Goal: Information Seeking & Learning: Learn about a topic

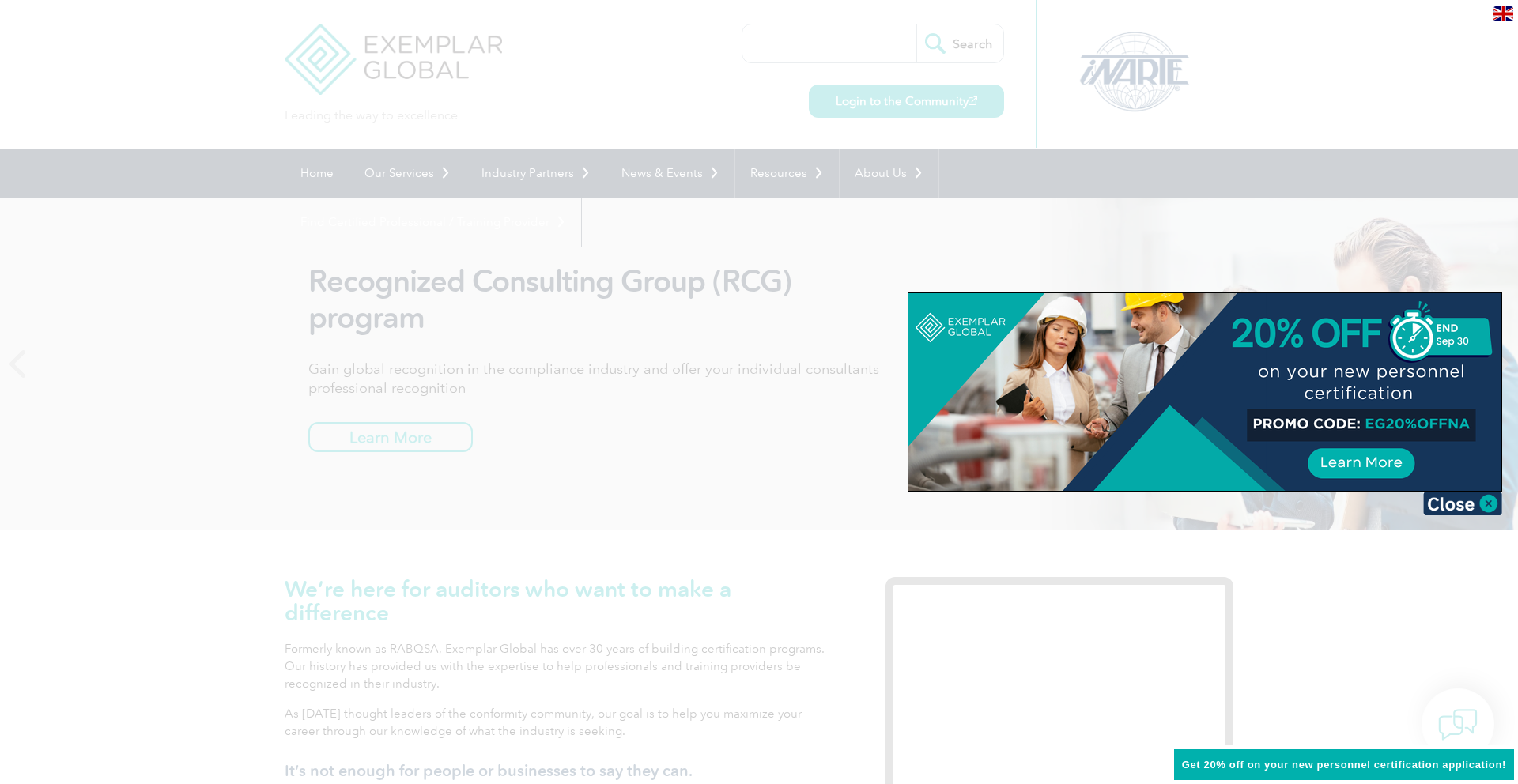
click at [1492, 503] on img at bounding box center [1462, 503] width 79 height 24
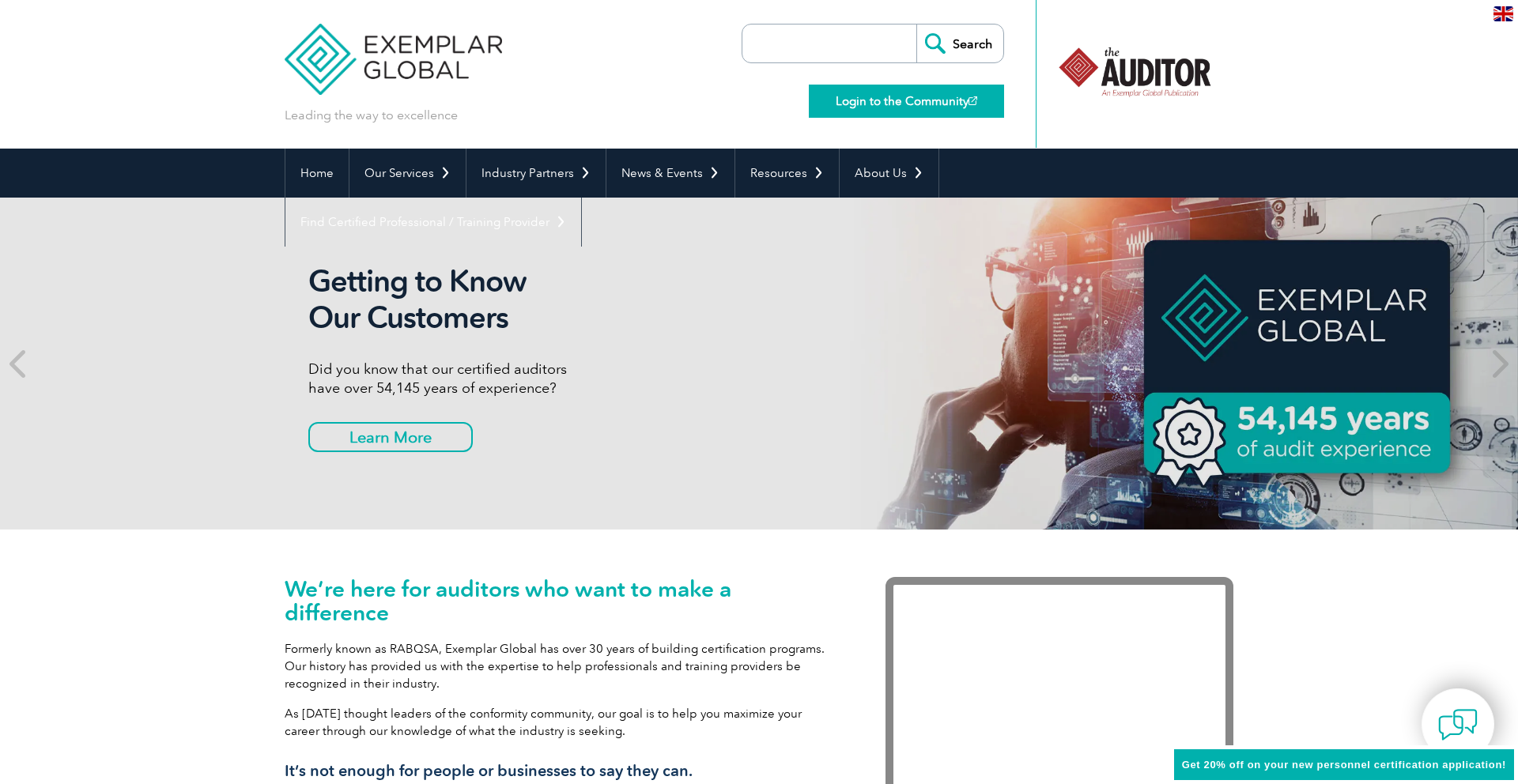
click at [899, 94] on link "Login to the Community" at bounding box center [907, 101] width 195 height 33
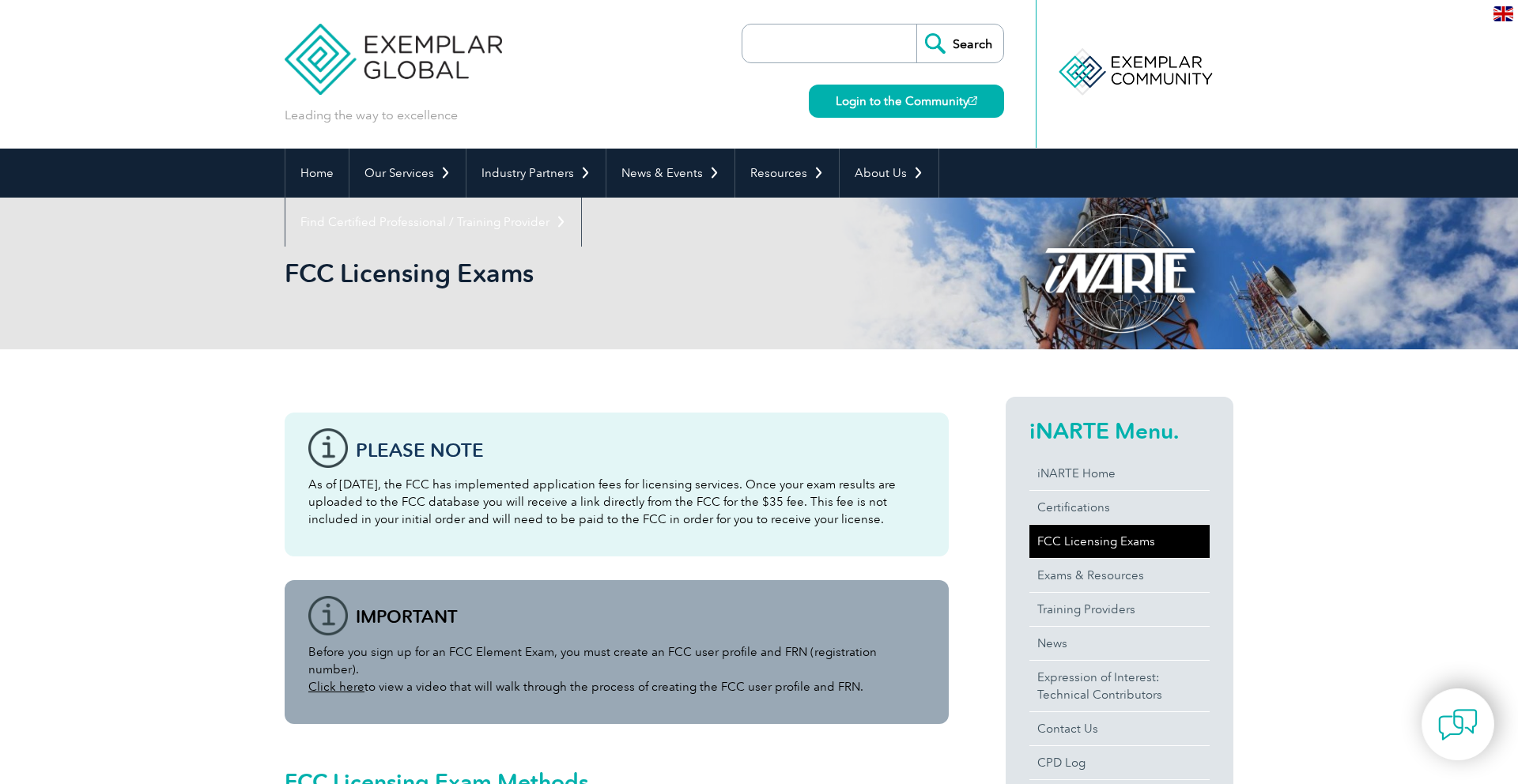
click at [1088, 544] on link "FCC Licensing Exams" at bounding box center [1119, 541] width 180 height 33
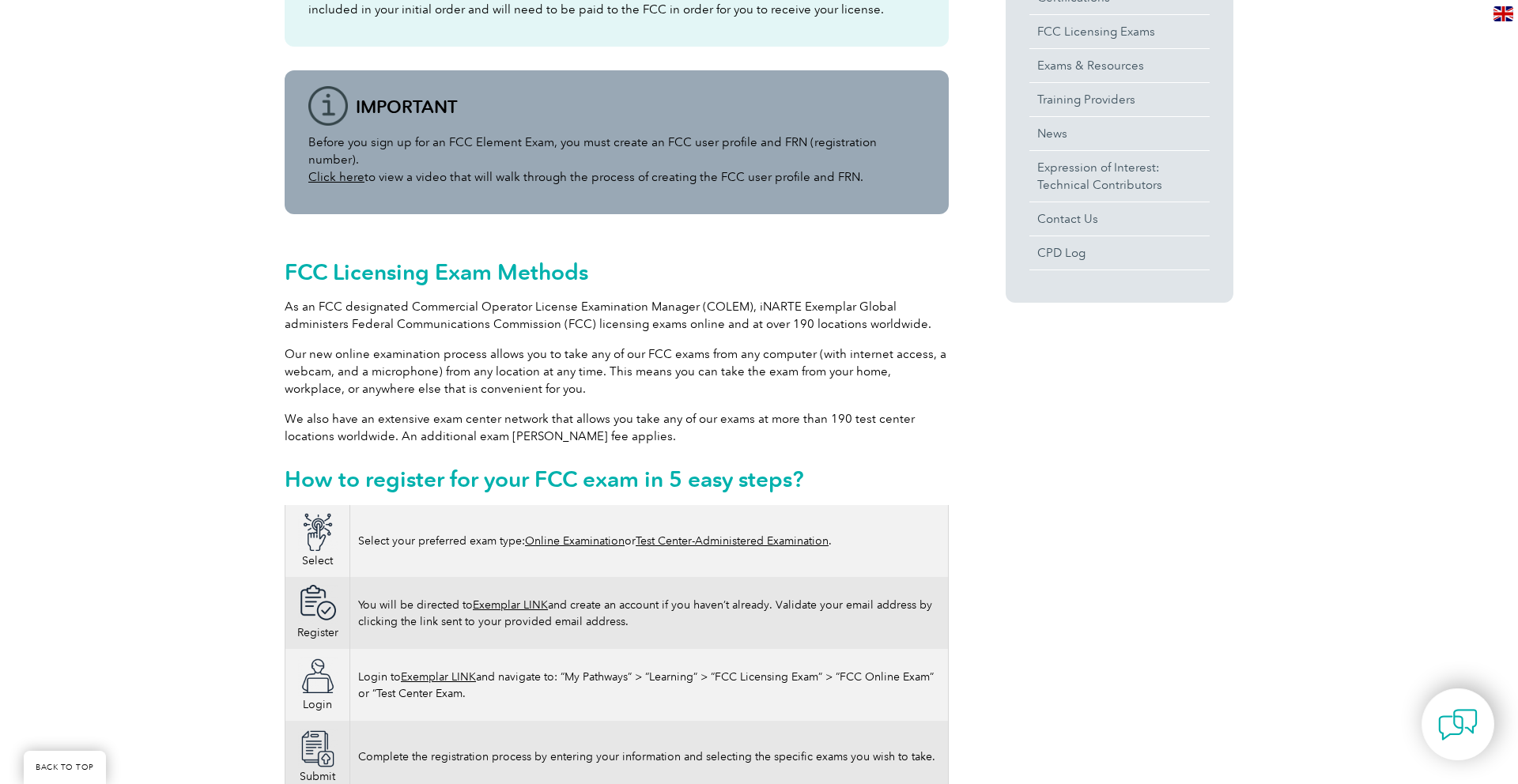
scroll to position [511, 0]
click at [752, 533] on link "Test Center-Administered Examination" at bounding box center [733, 539] width 193 height 13
click at [583, 533] on link "Online Examination" at bounding box center [575, 539] width 100 height 13
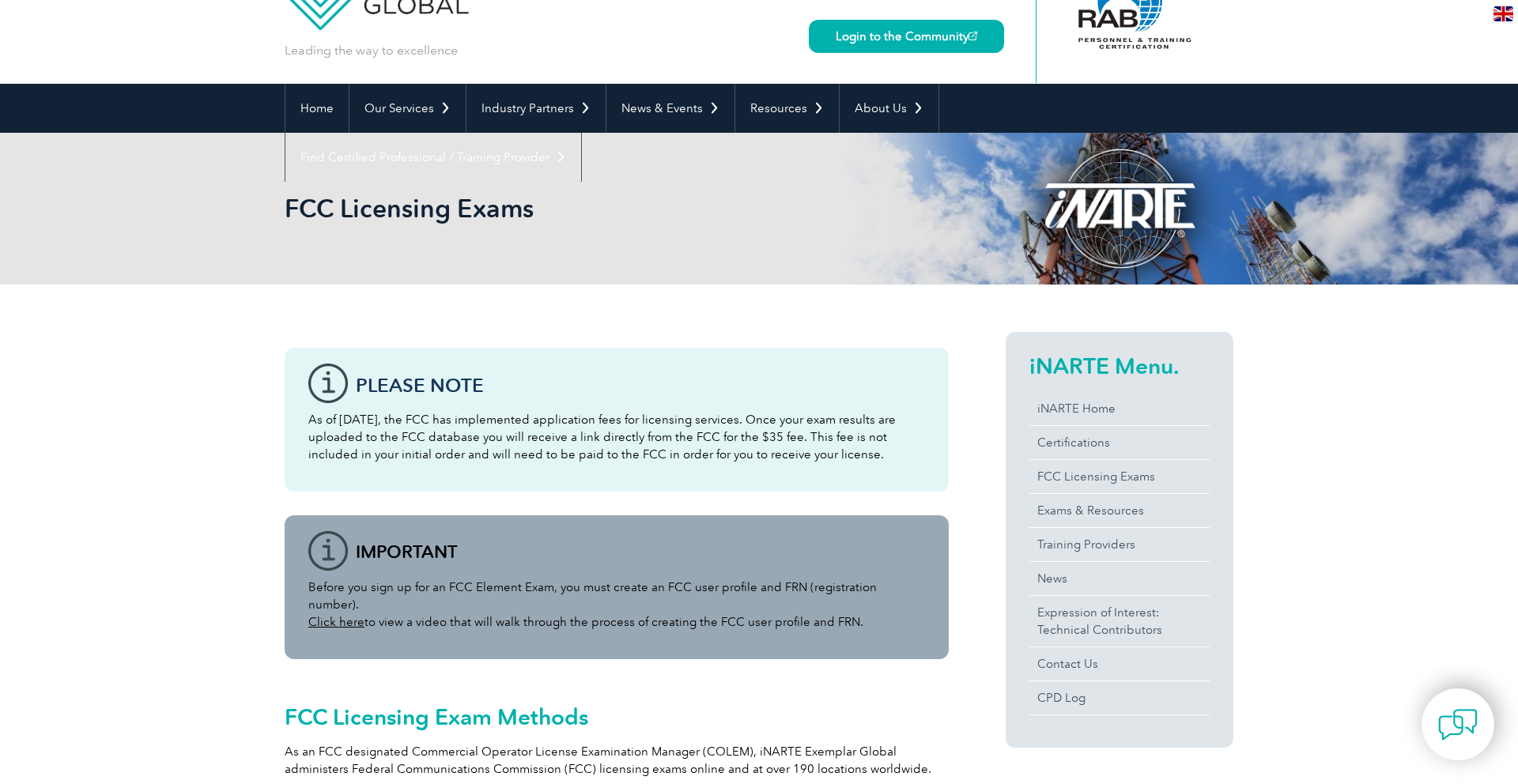
scroll to position [66, 0]
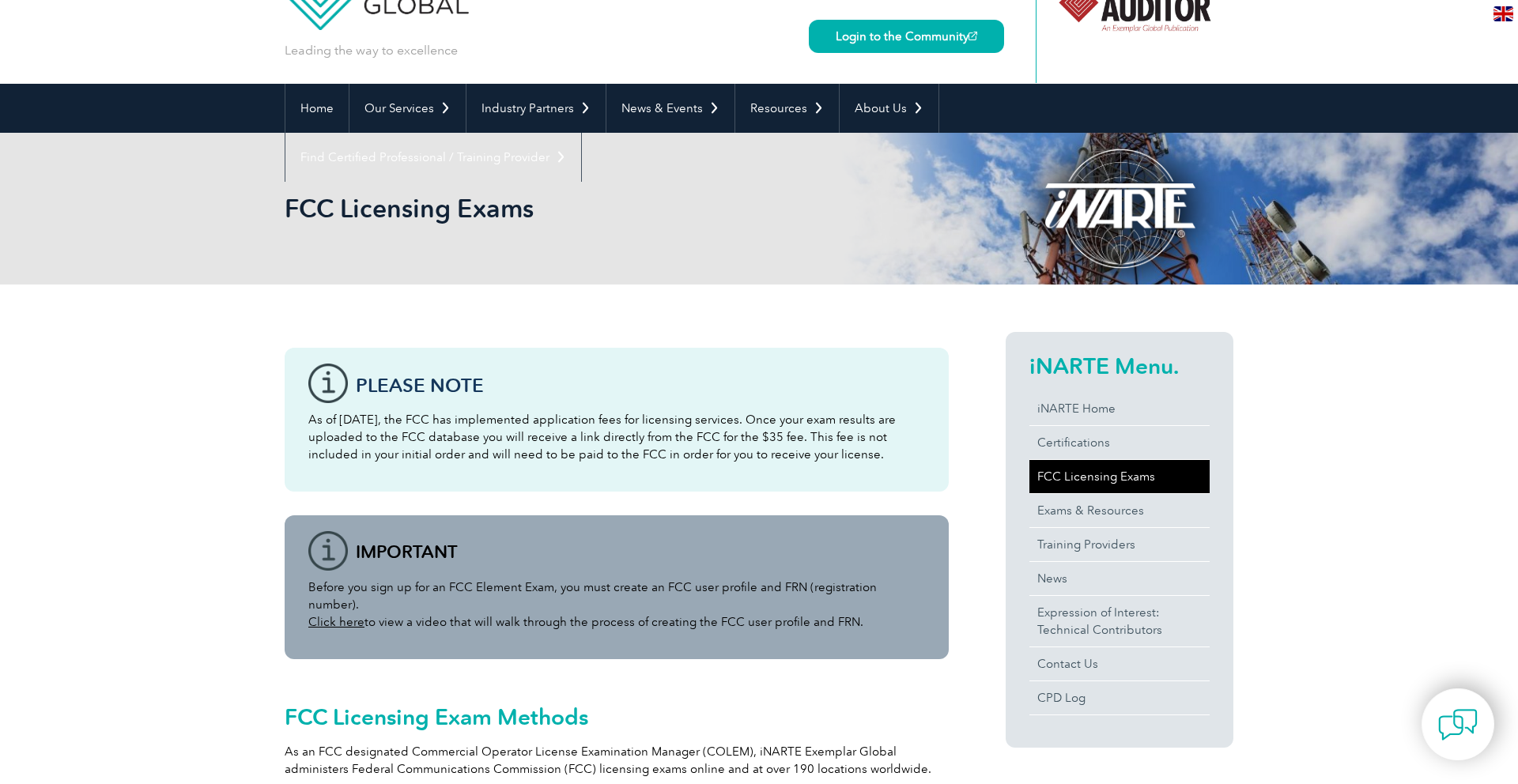
click at [1090, 476] on link "FCC Licensing Exams" at bounding box center [1119, 476] width 180 height 33
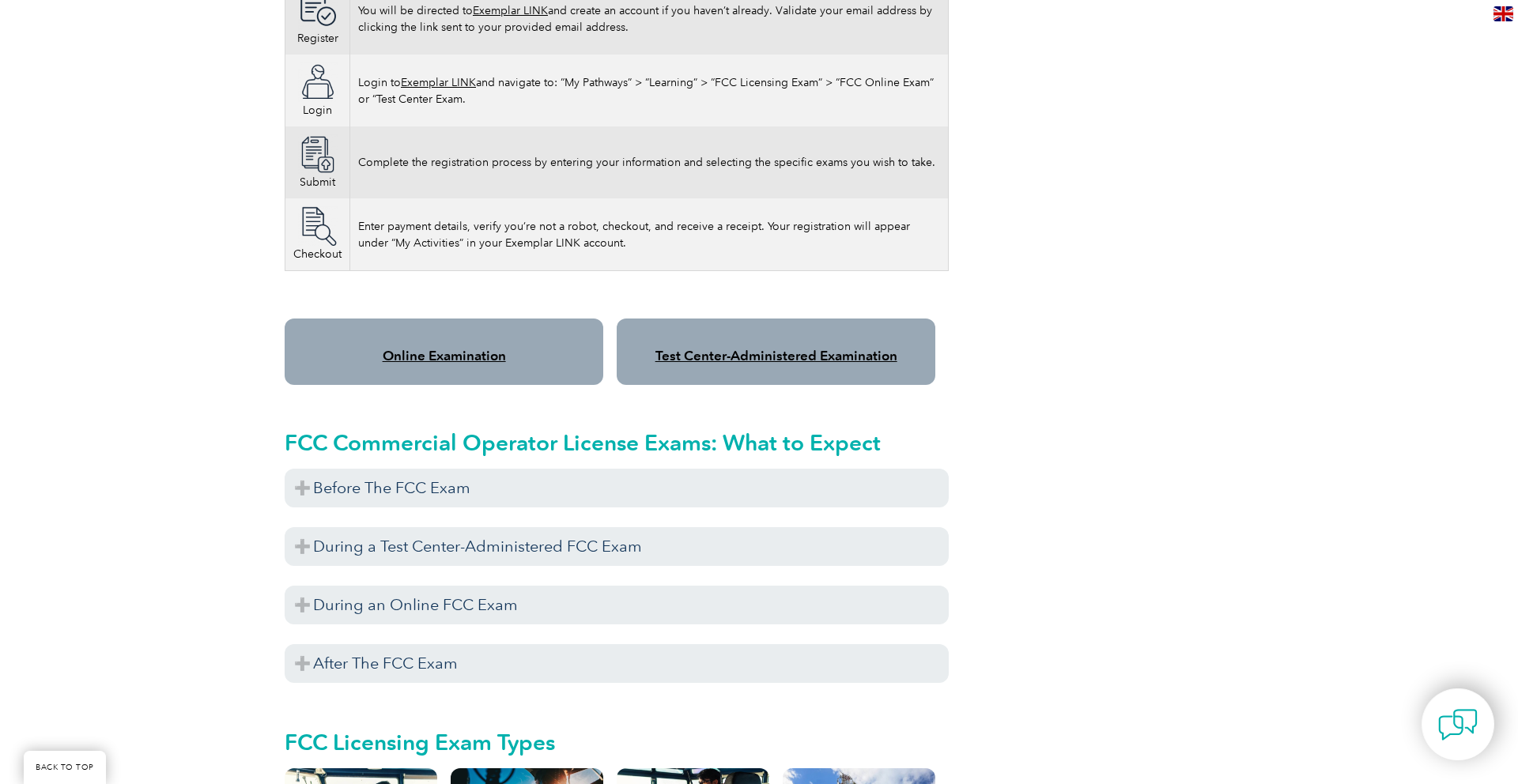
scroll to position [1110, 0]
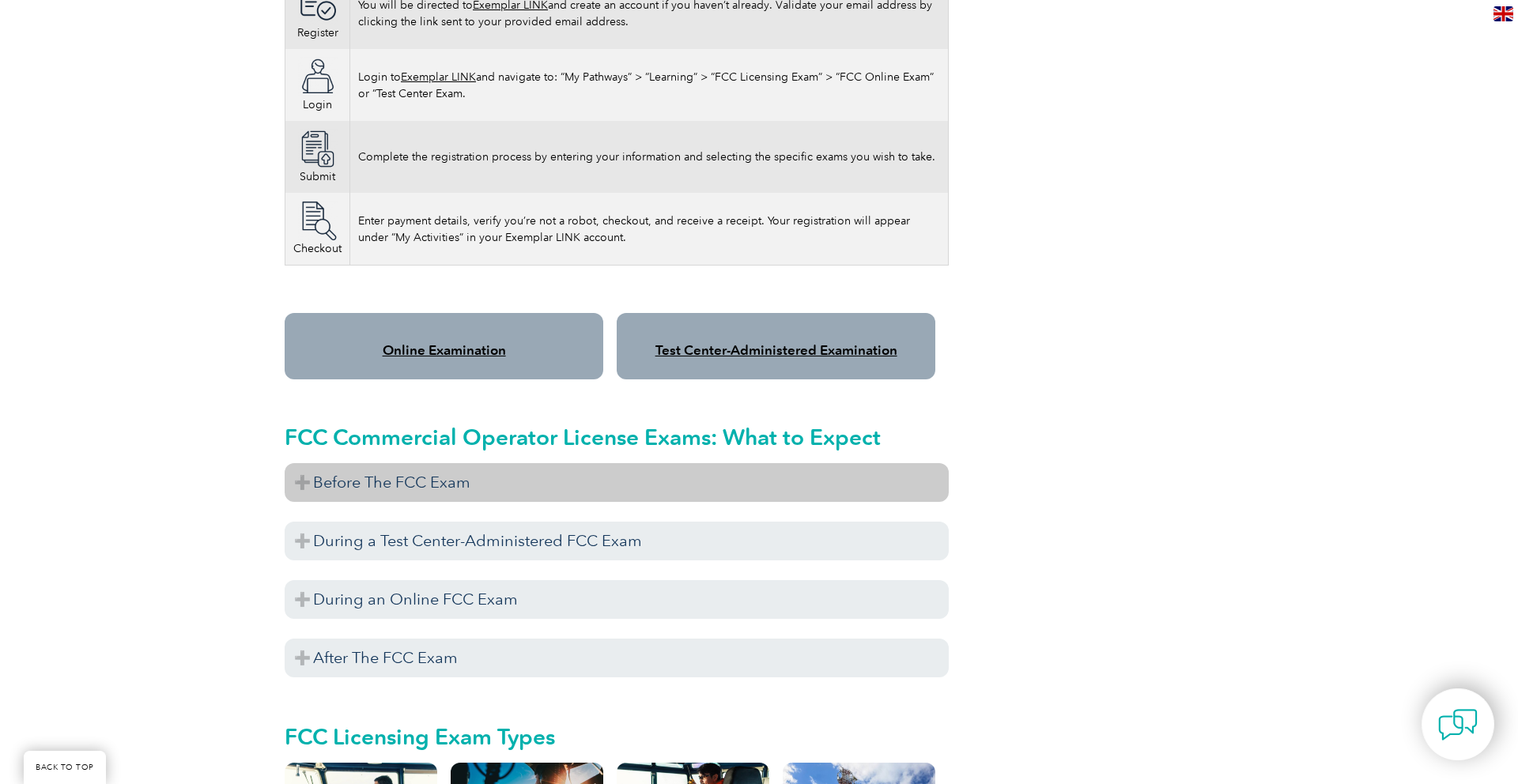
click at [304, 463] on h3 "Before The FCC Exam" at bounding box center [617, 482] width 664 height 39
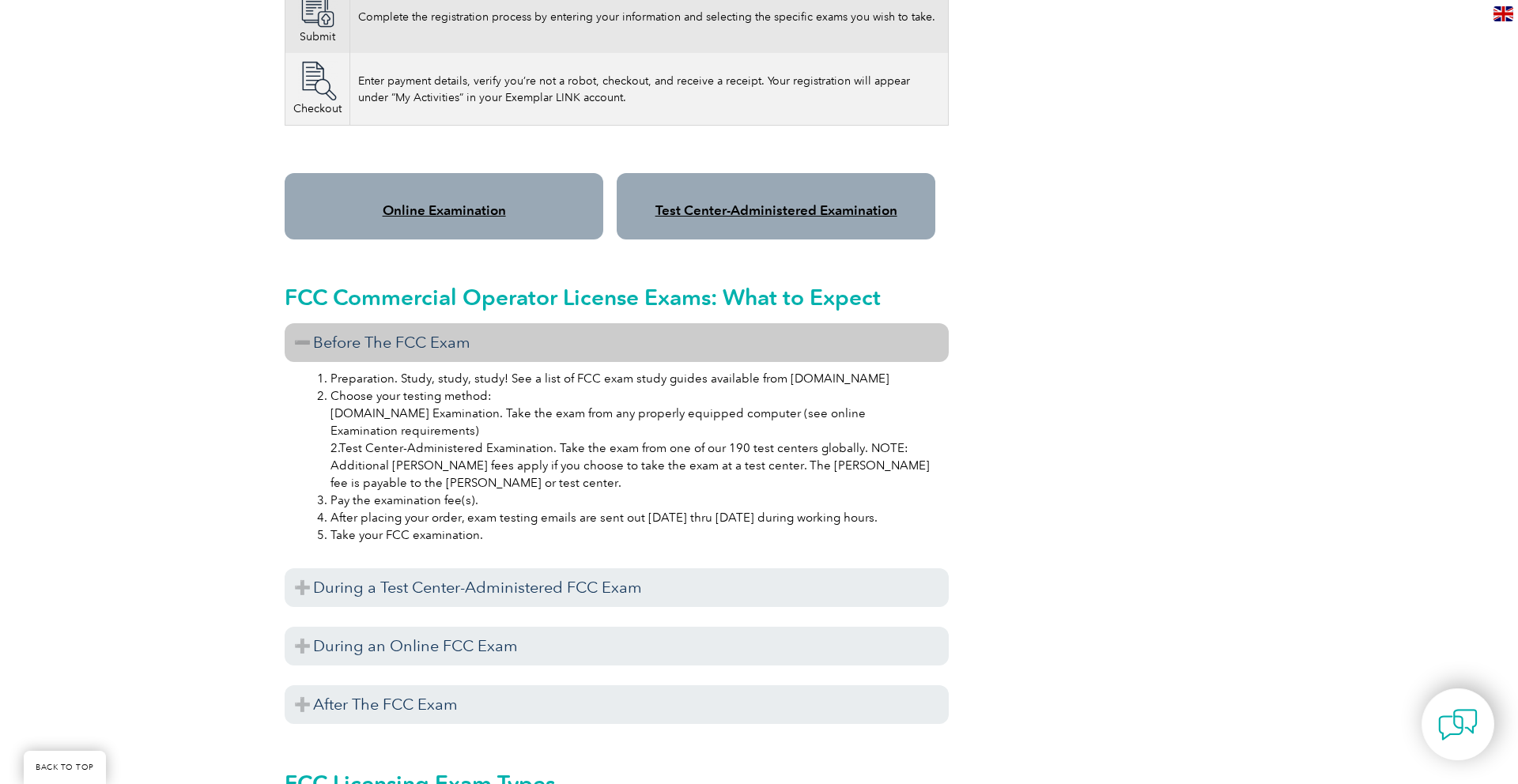
scroll to position [1251, 0]
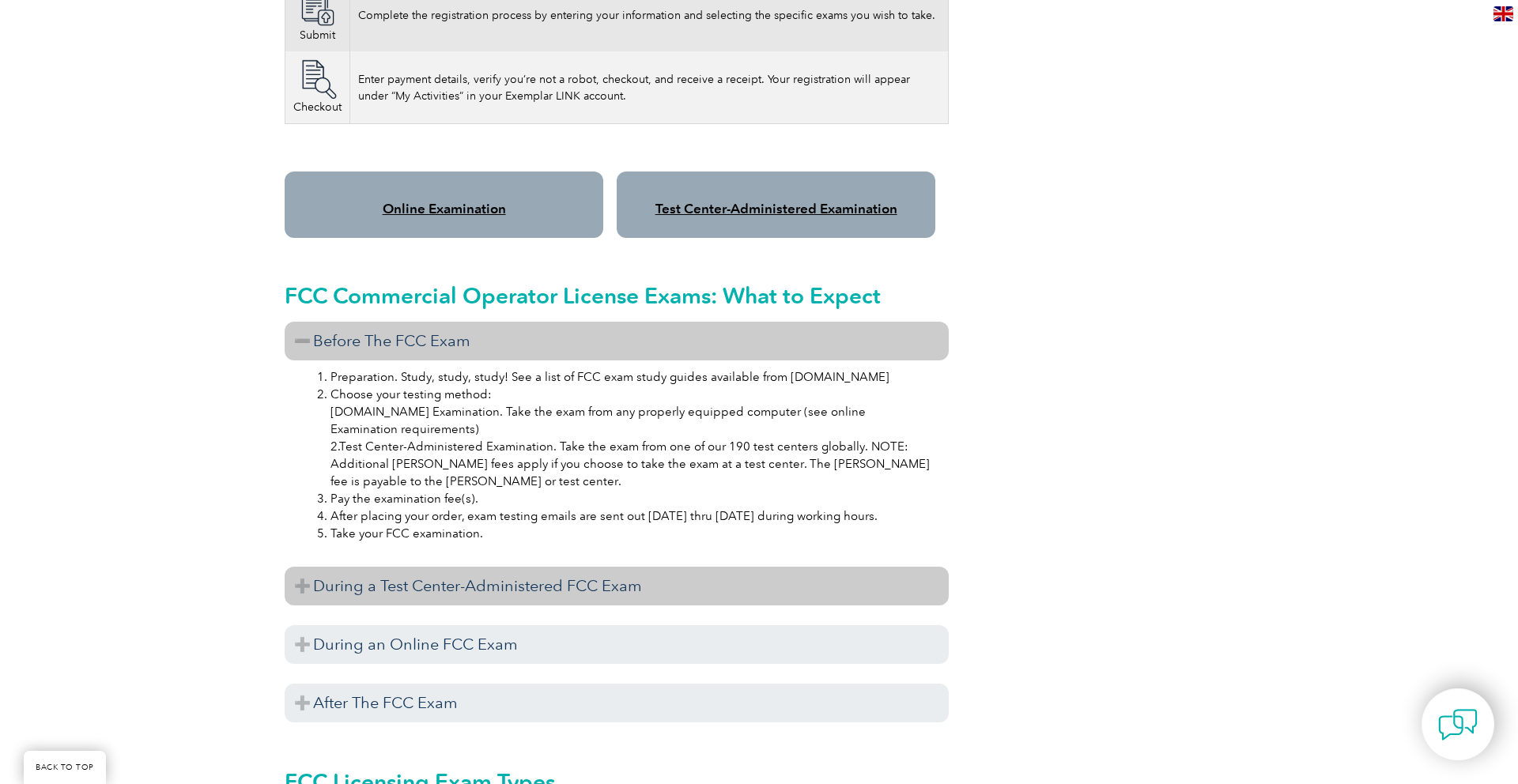
click at [302, 567] on h3 "During a Test Center-Administered FCC Exam" at bounding box center [617, 586] width 664 height 39
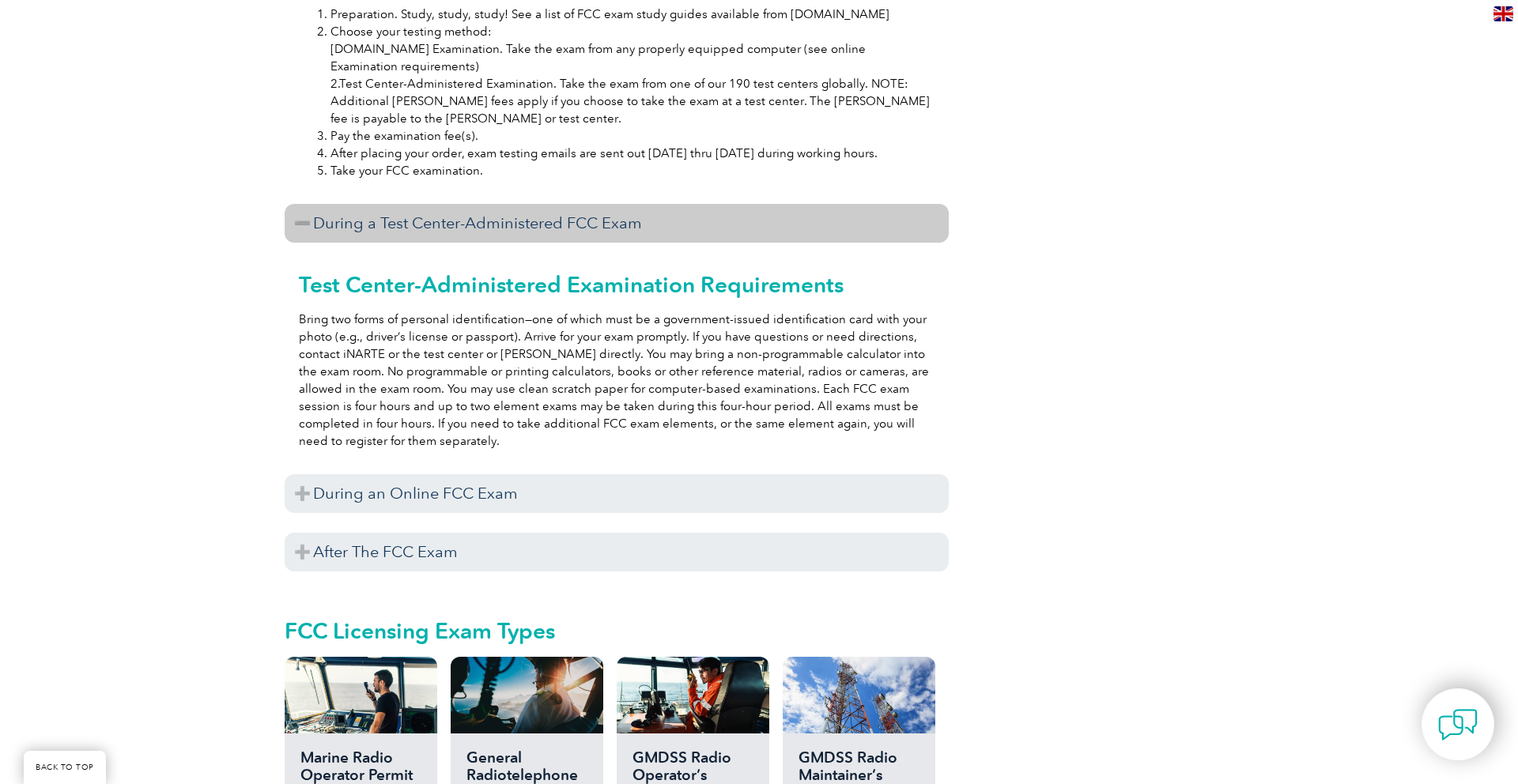
scroll to position [1621, 0]
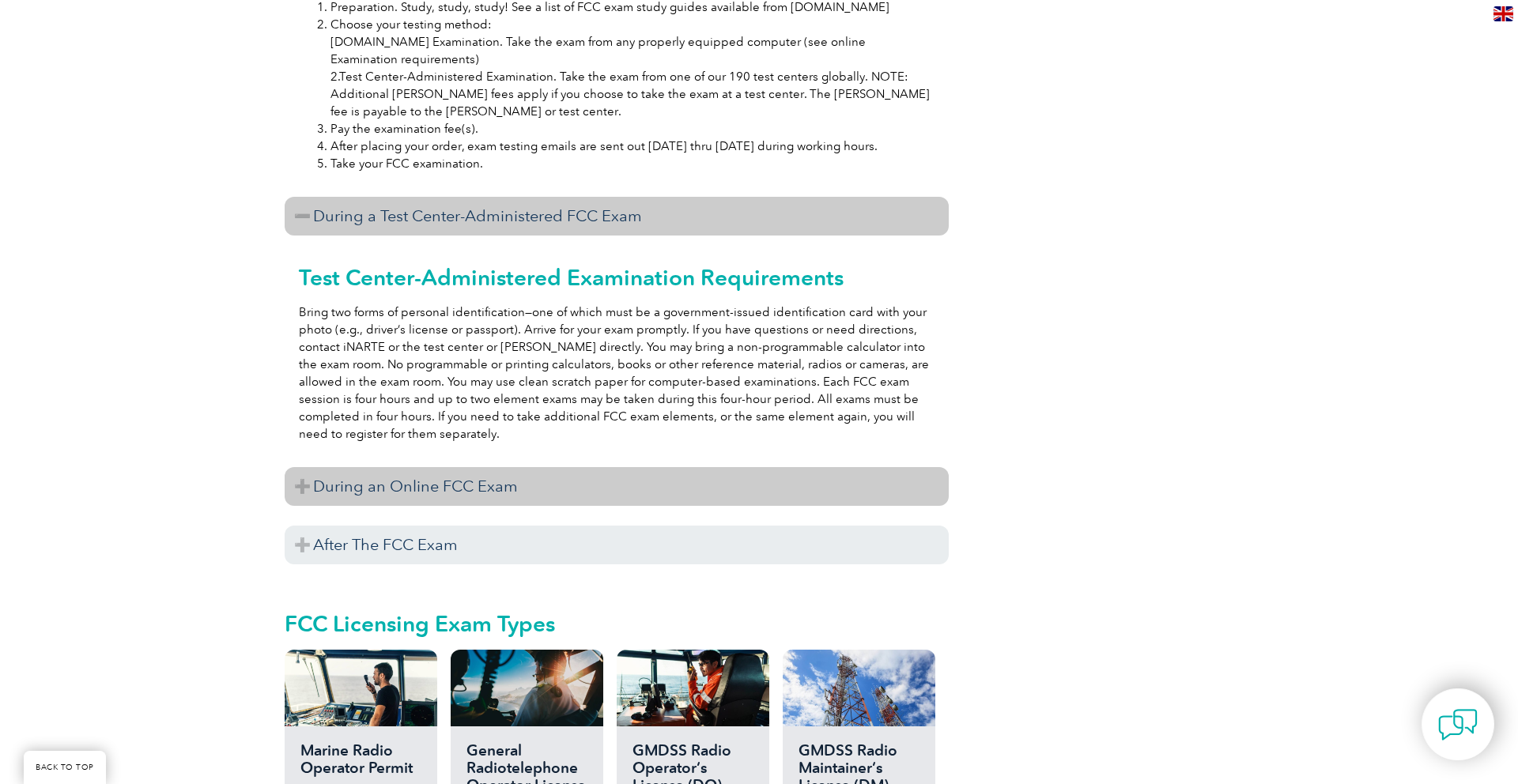
click at [304, 472] on h3 "During an Online FCC Exam" at bounding box center [617, 486] width 664 height 39
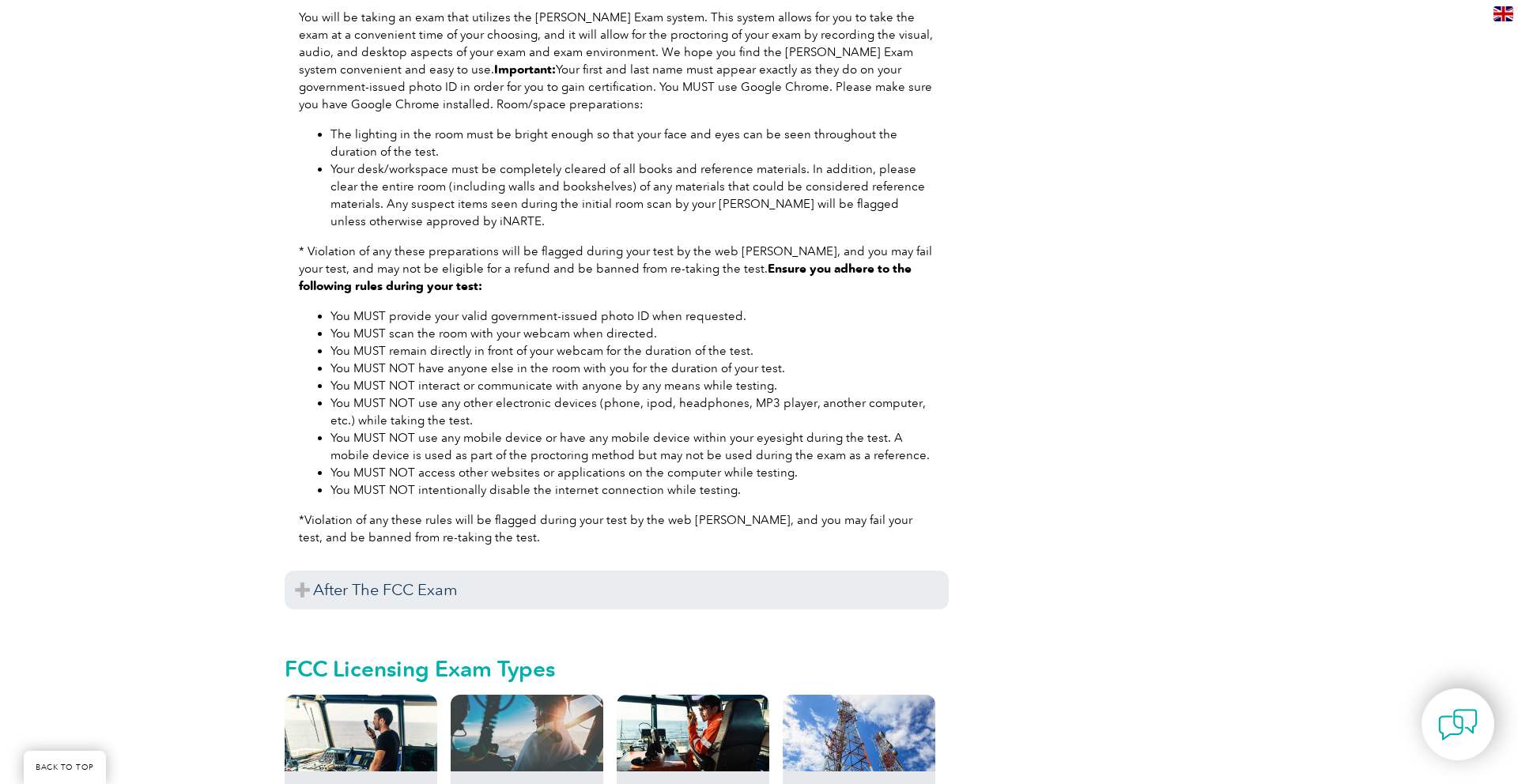
scroll to position [2190, 0]
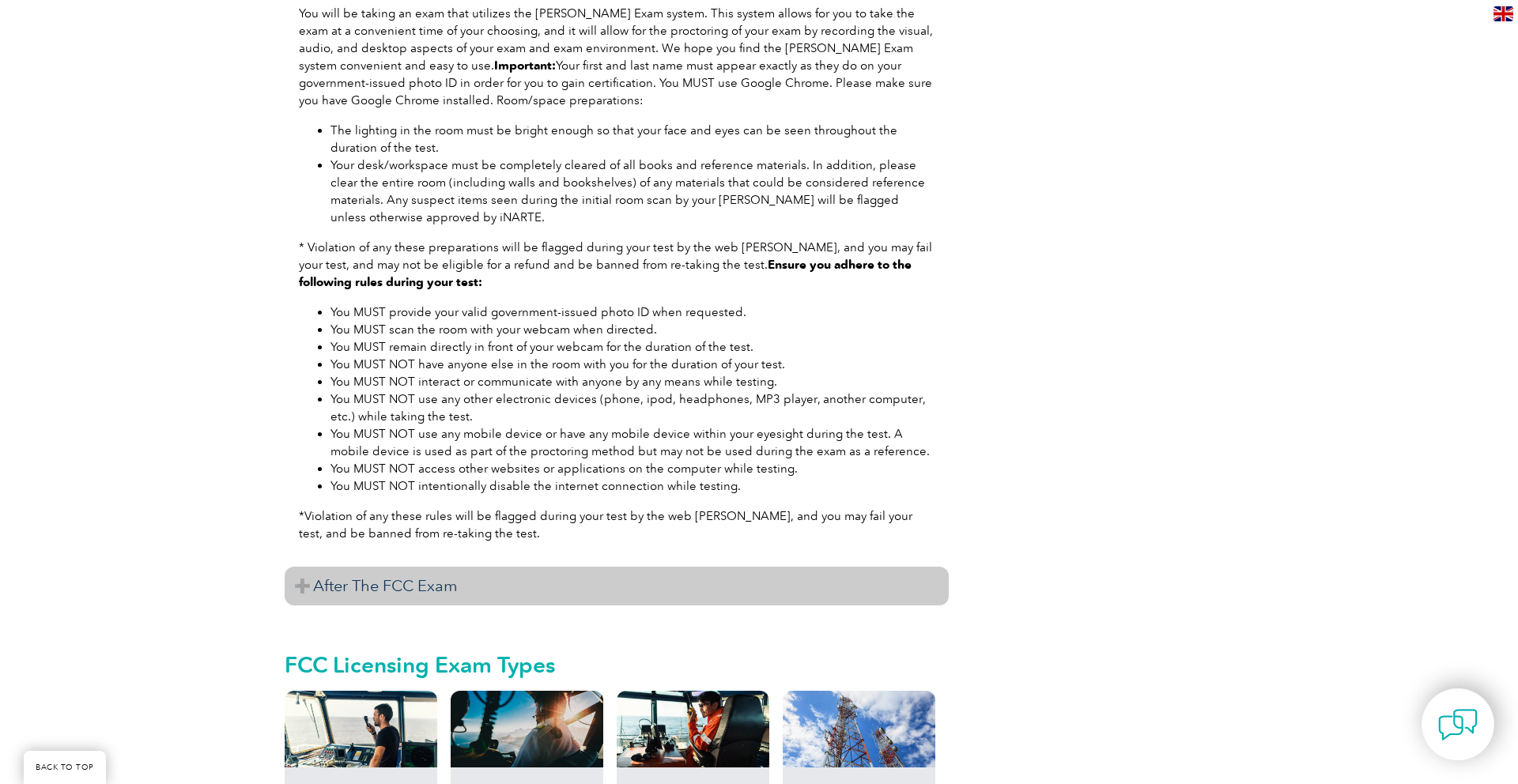
click at [309, 567] on h3 "After The FCC Exam" at bounding box center [617, 586] width 664 height 39
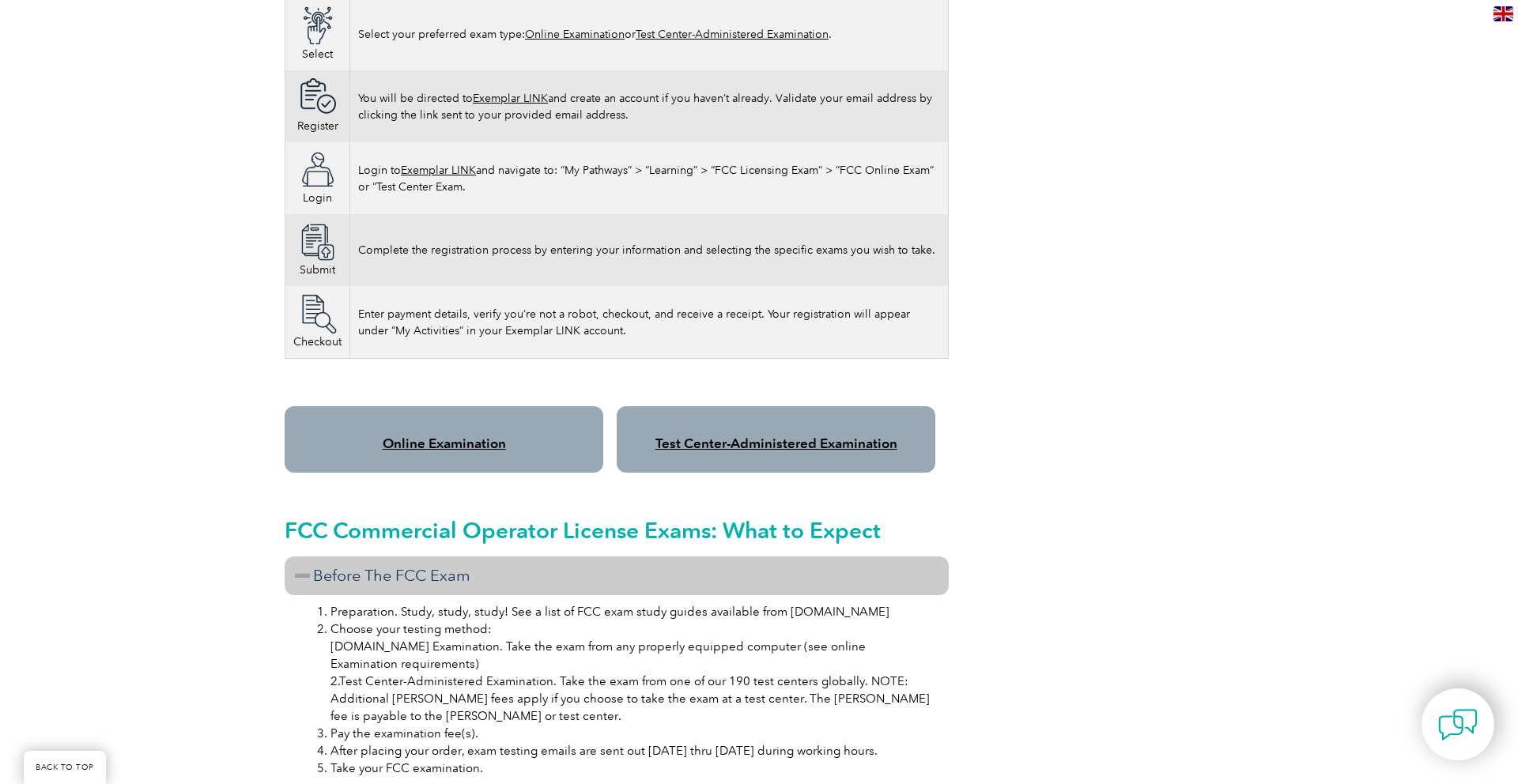
scroll to position [1008, 0]
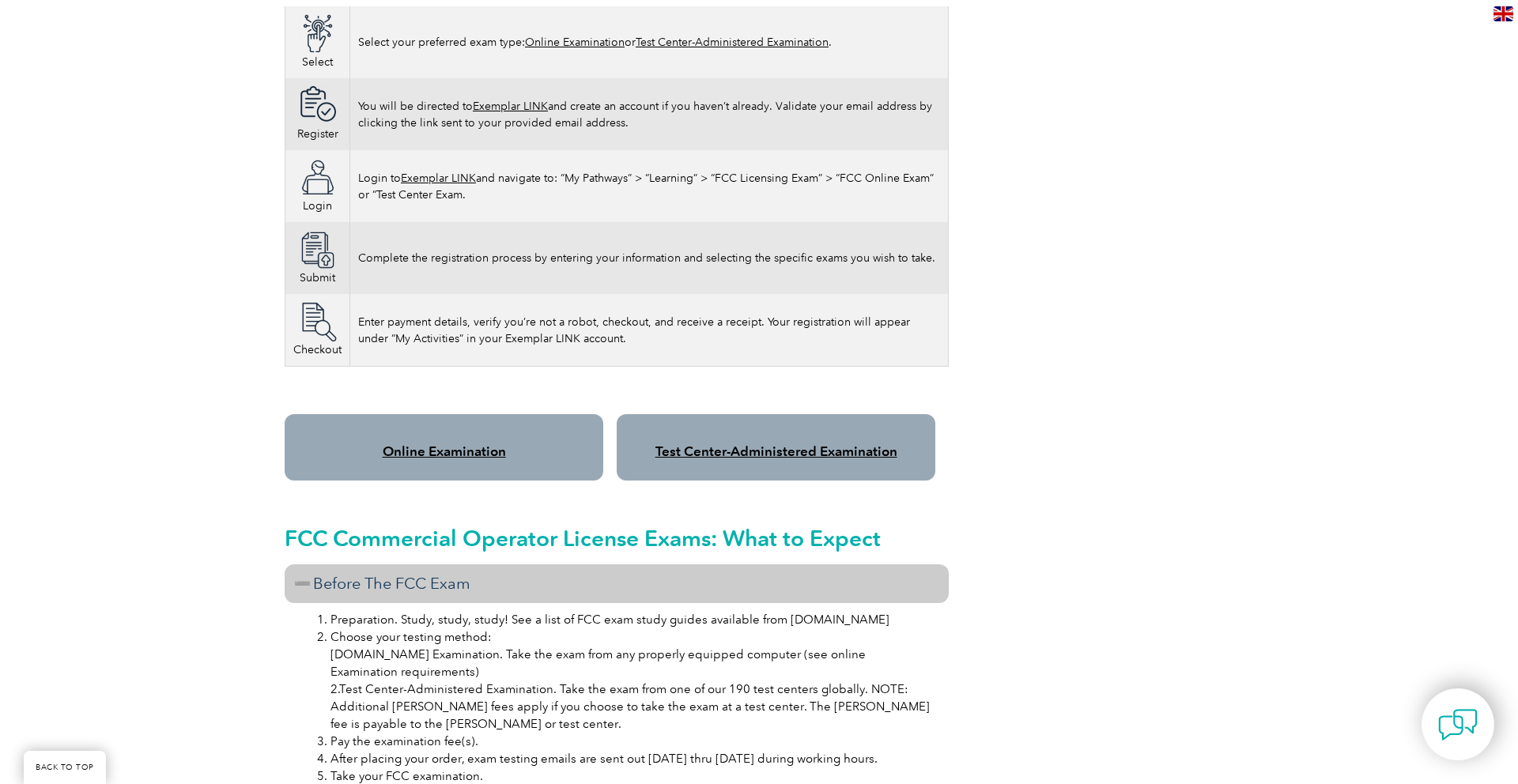
click at [756, 443] on link "Test Center-Administered Examination" at bounding box center [776, 451] width 242 height 16
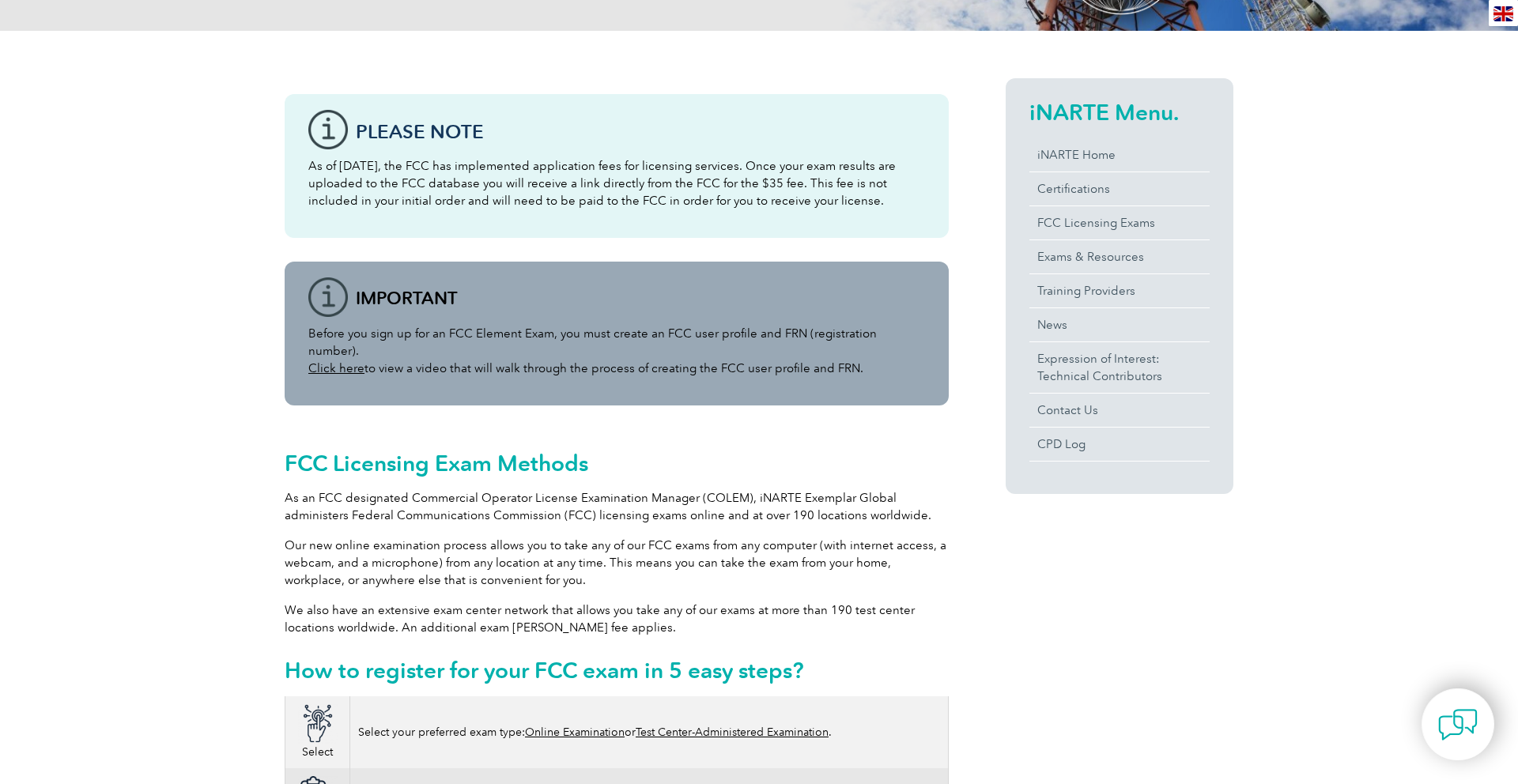
scroll to position [0, 0]
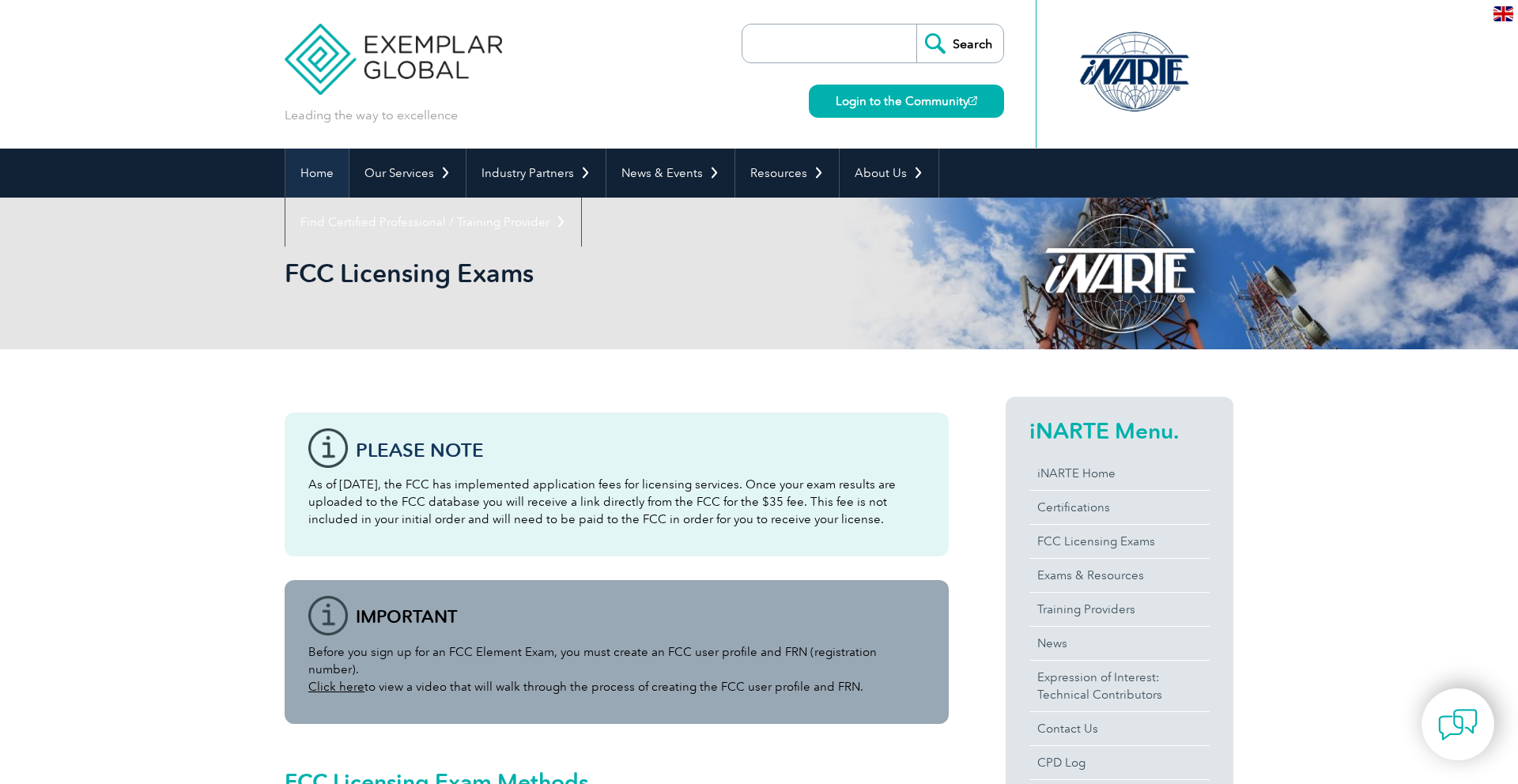
click at [310, 181] on link "Home" at bounding box center [316, 172] width 63 height 49
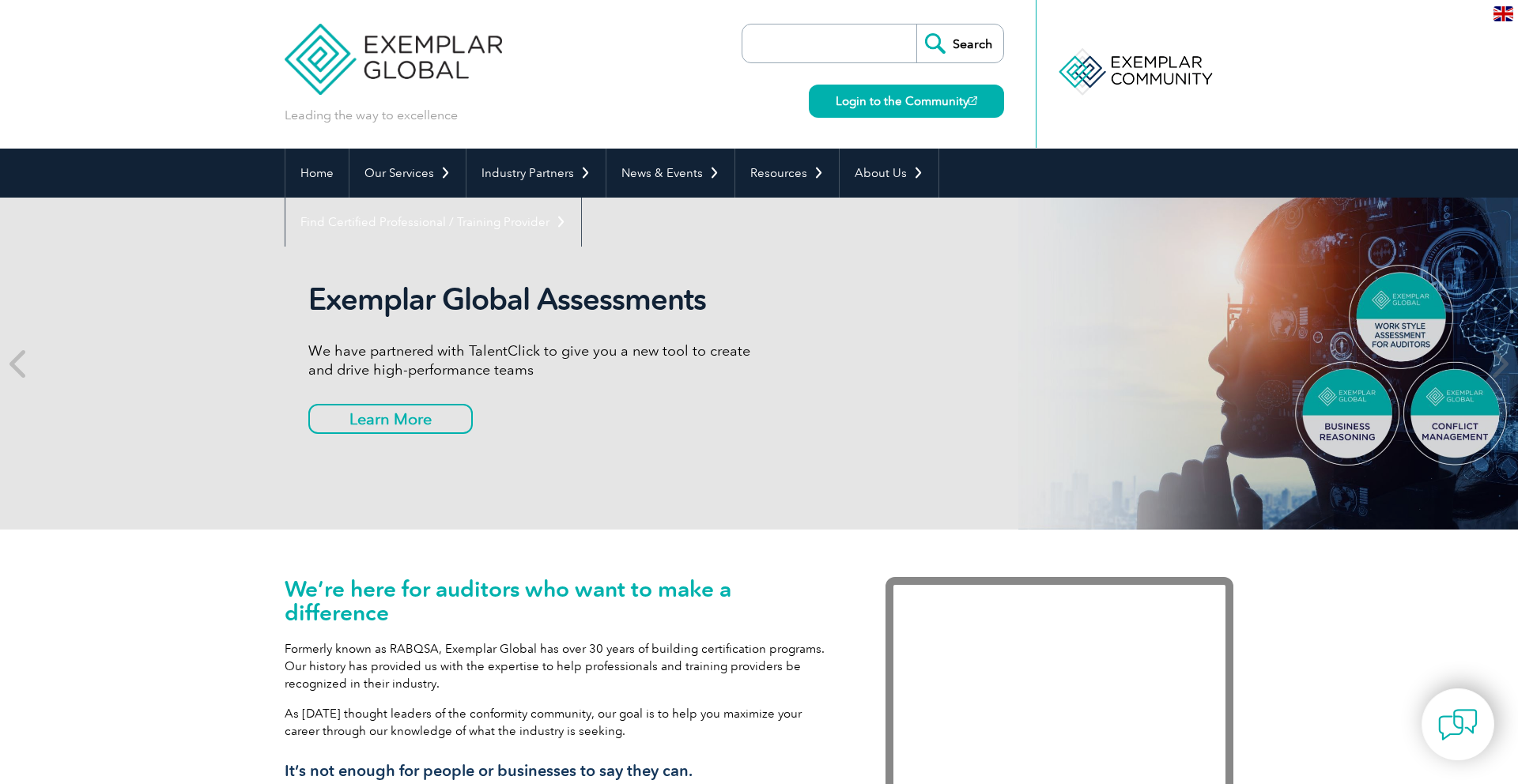
click at [479, 47] on img at bounding box center [394, 47] width 217 height 95
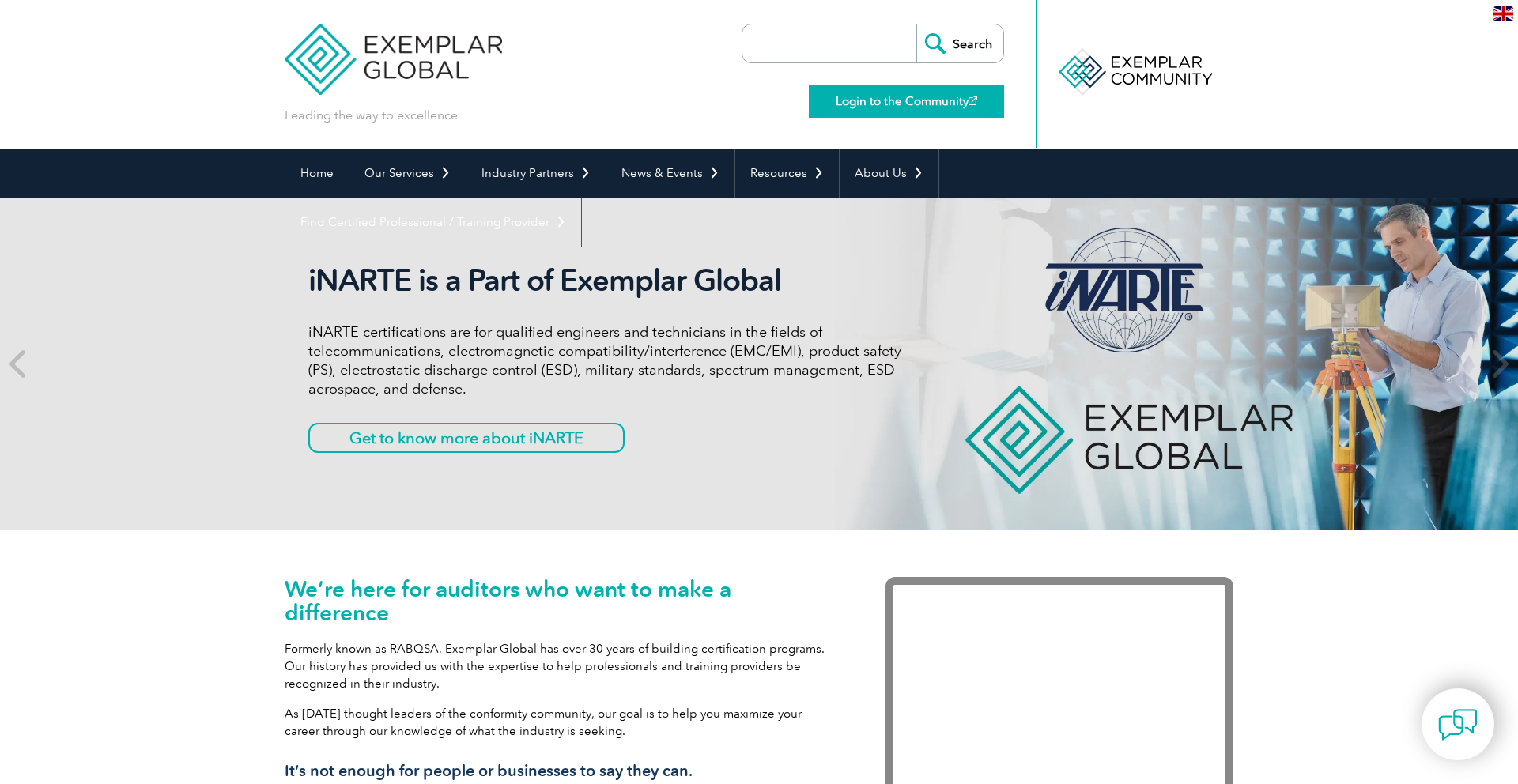
click at [862, 107] on link "Login to the Community" at bounding box center [907, 101] width 195 height 33
